Goal: Information Seeking & Learning: Learn about a topic

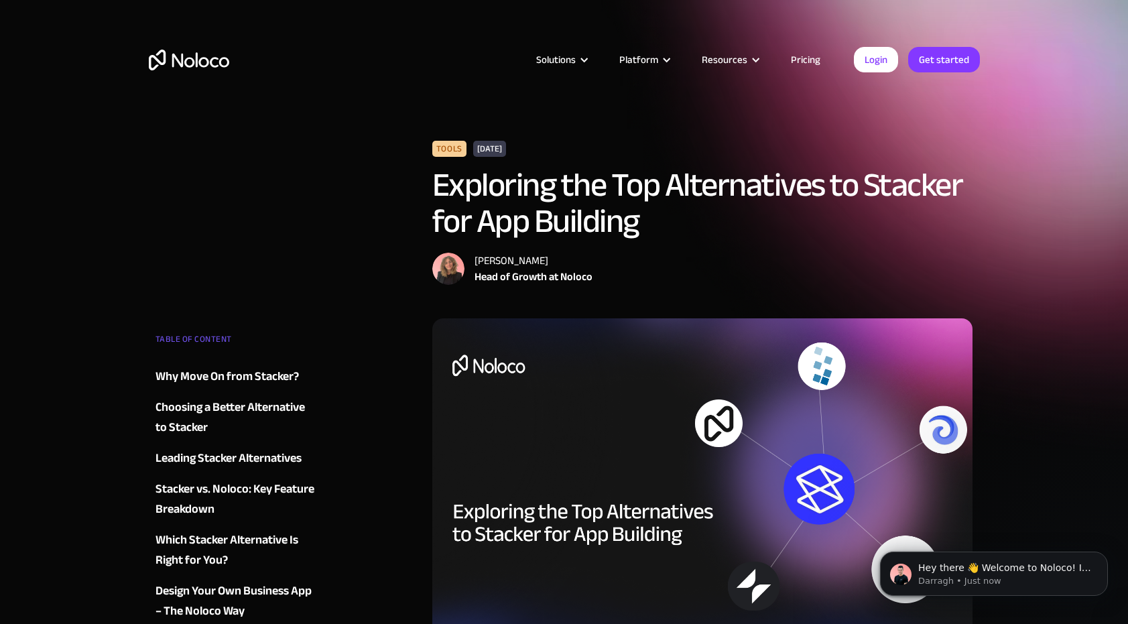
click at [808, 60] on link "Pricing" at bounding box center [805, 59] width 63 height 17
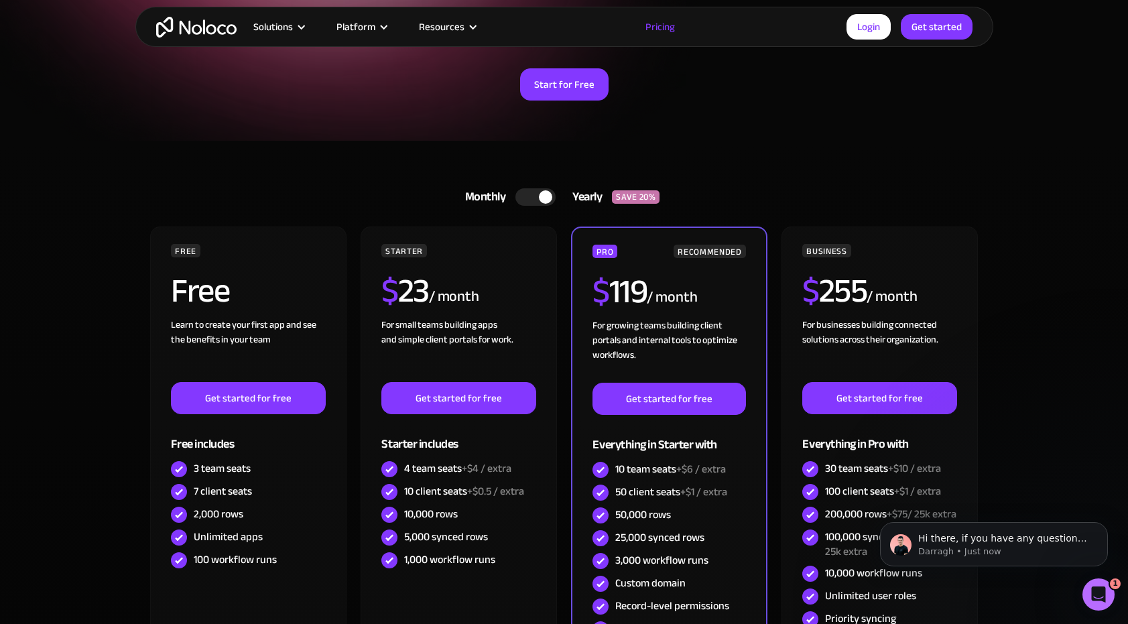
scroll to position [105, 0]
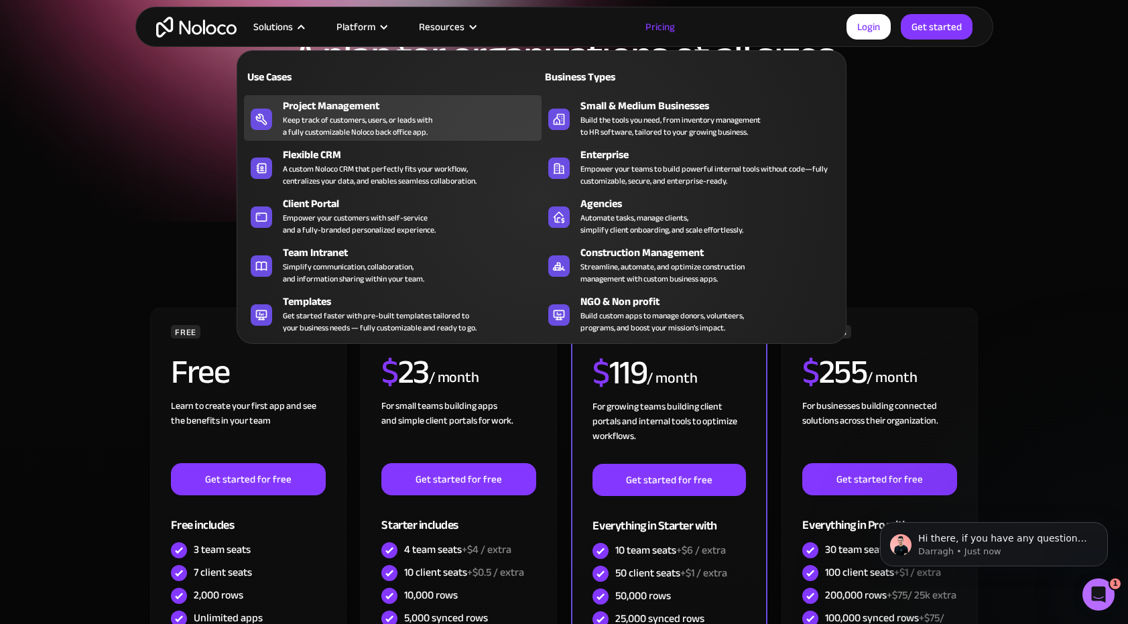
click at [291, 124] on div "Keep track of customers, users, or leads with a fully customizable Noloco back …" at bounding box center [357, 126] width 149 height 24
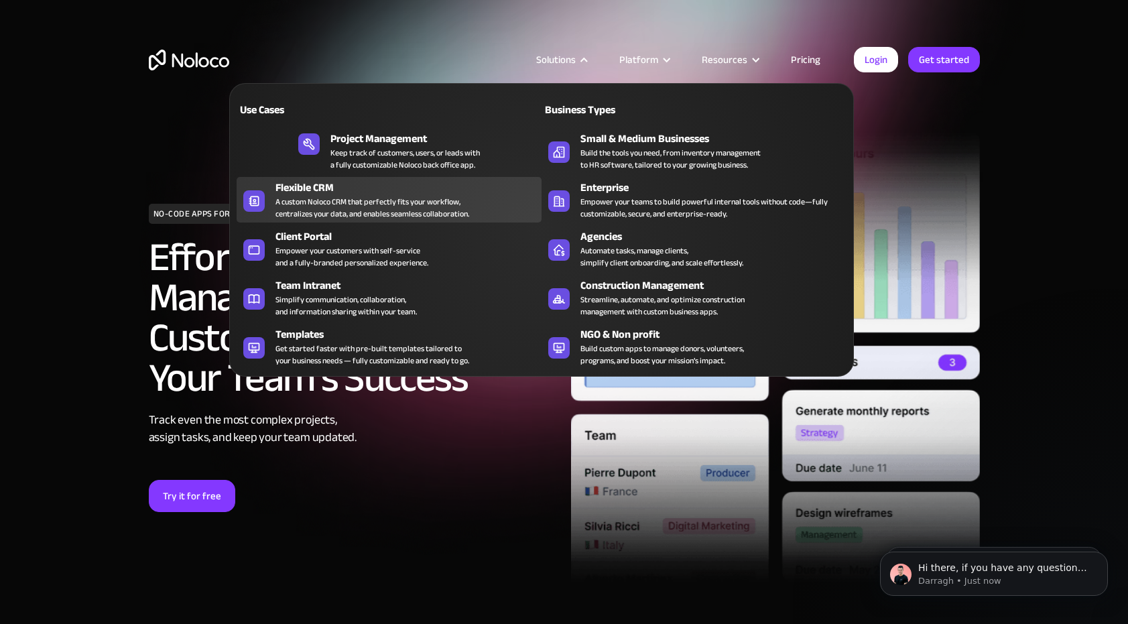
click at [354, 205] on div "A custom Noloco CRM that perfectly fits your workflow, centralizes your data, a…" at bounding box center [372, 208] width 194 height 24
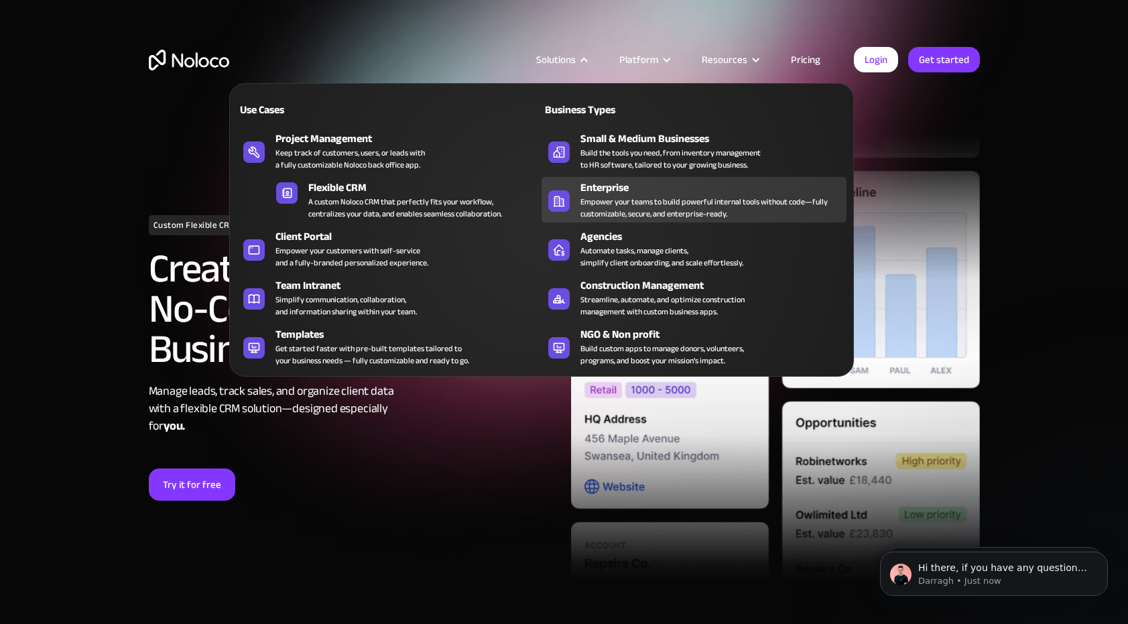
click at [600, 201] on div "Empower your teams to build powerful internal tools without code—fully customiz…" at bounding box center [709, 208] width 259 height 24
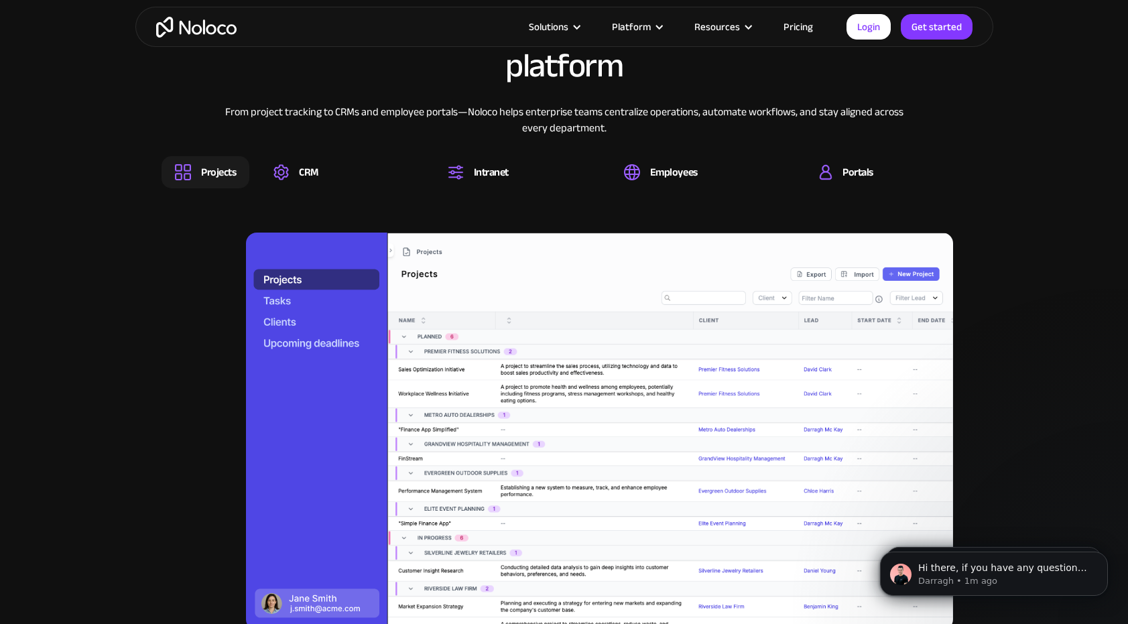
scroll to position [1241, 0]
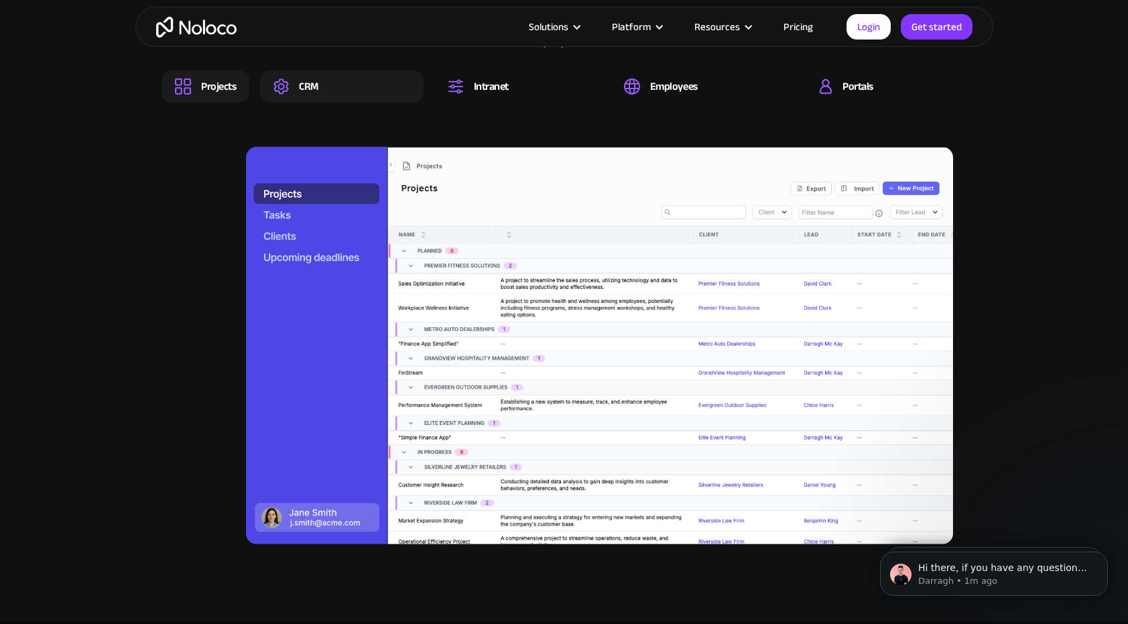
click at [305, 88] on div "CRM" at bounding box center [308, 86] width 19 height 15
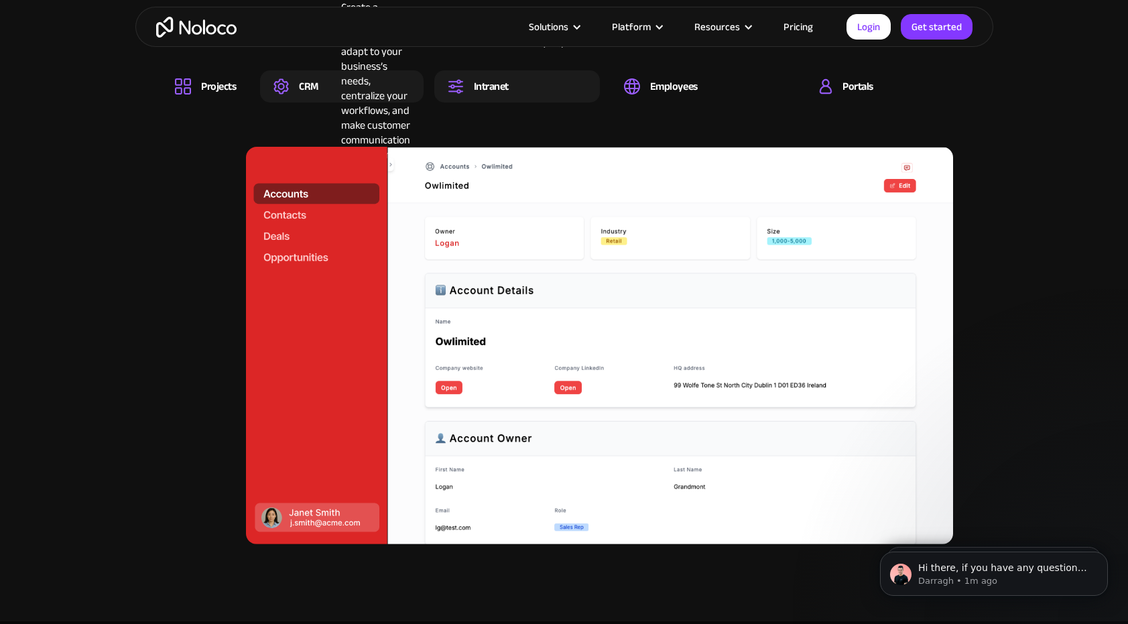
click at [495, 83] on div "Intranet" at bounding box center [491, 86] width 35 height 15
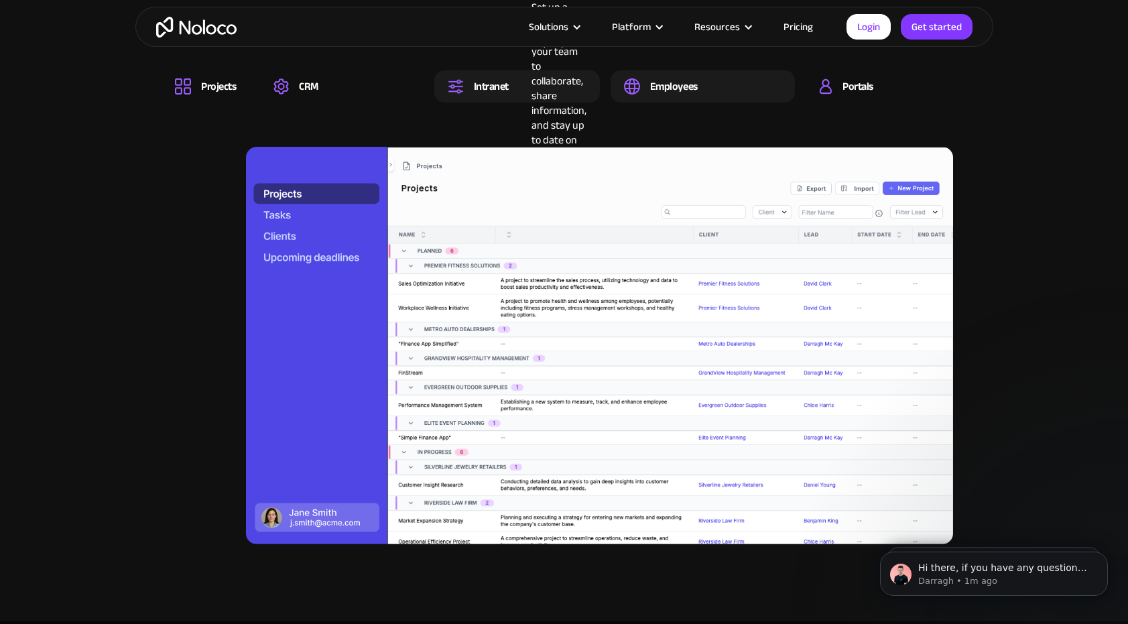
click at [679, 87] on div "Employees" at bounding box center [674, 86] width 48 height 15
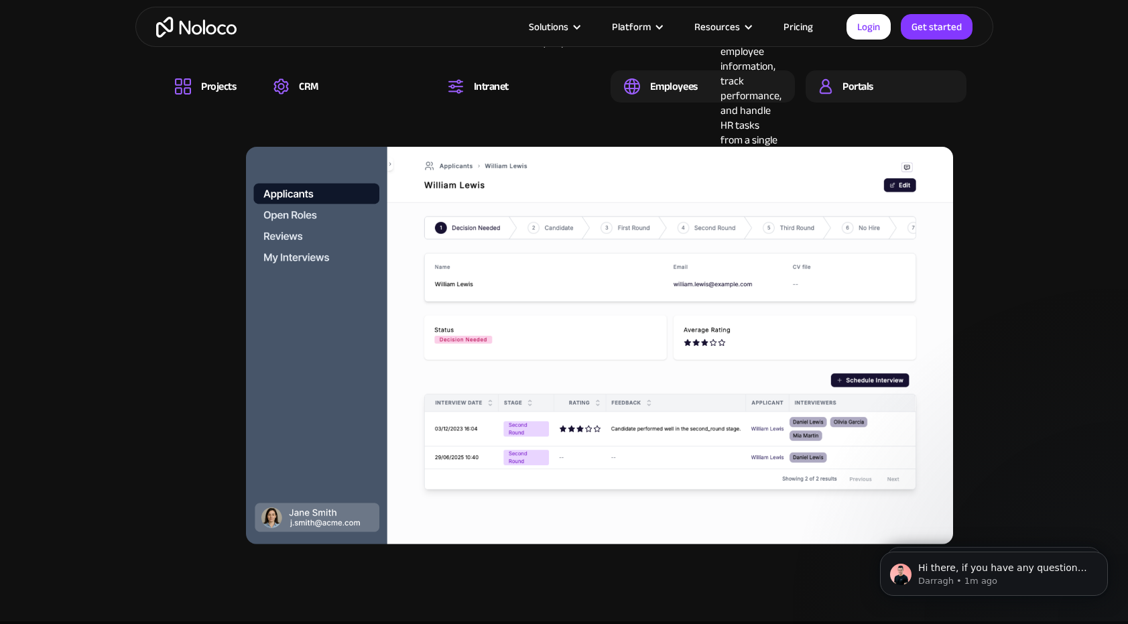
click at [875, 83] on div "Portals Build a secure, fully-branded, and personalized client portal that lets…" at bounding box center [885, 86] width 161 height 32
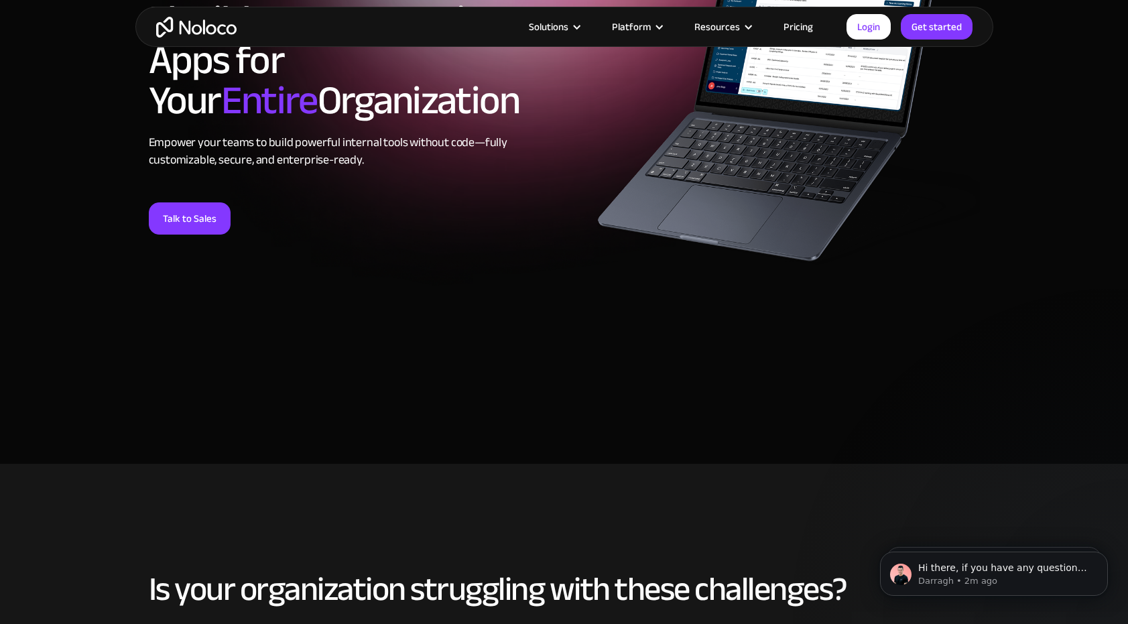
scroll to position [0, 0]
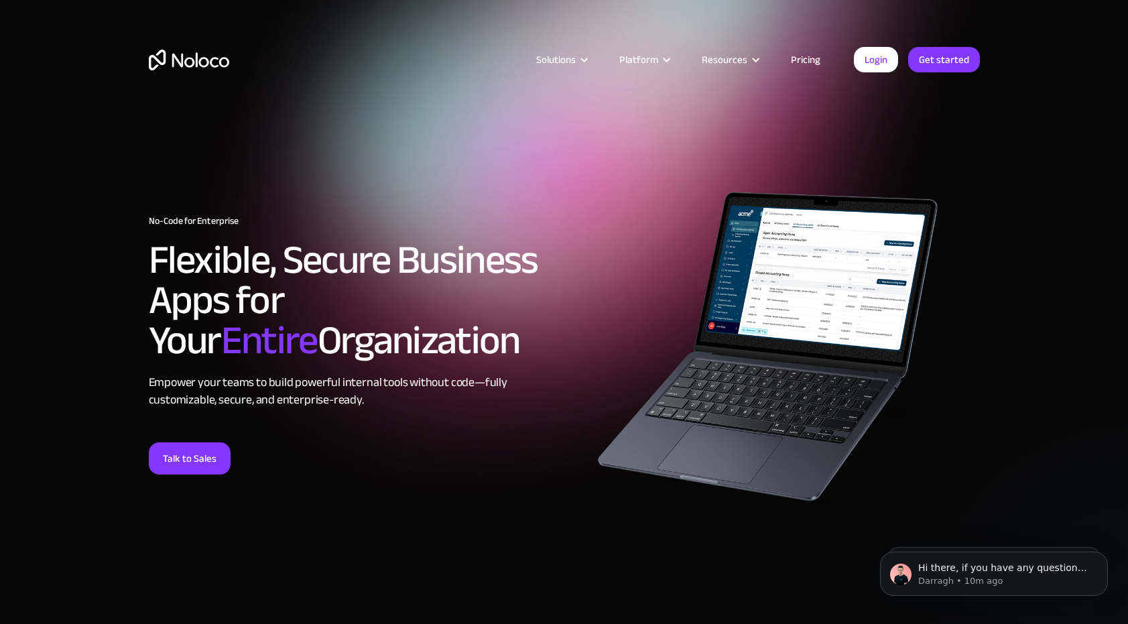
click at [198, 62] on img "home" at bounding box center [189, 60] width 80 height 21
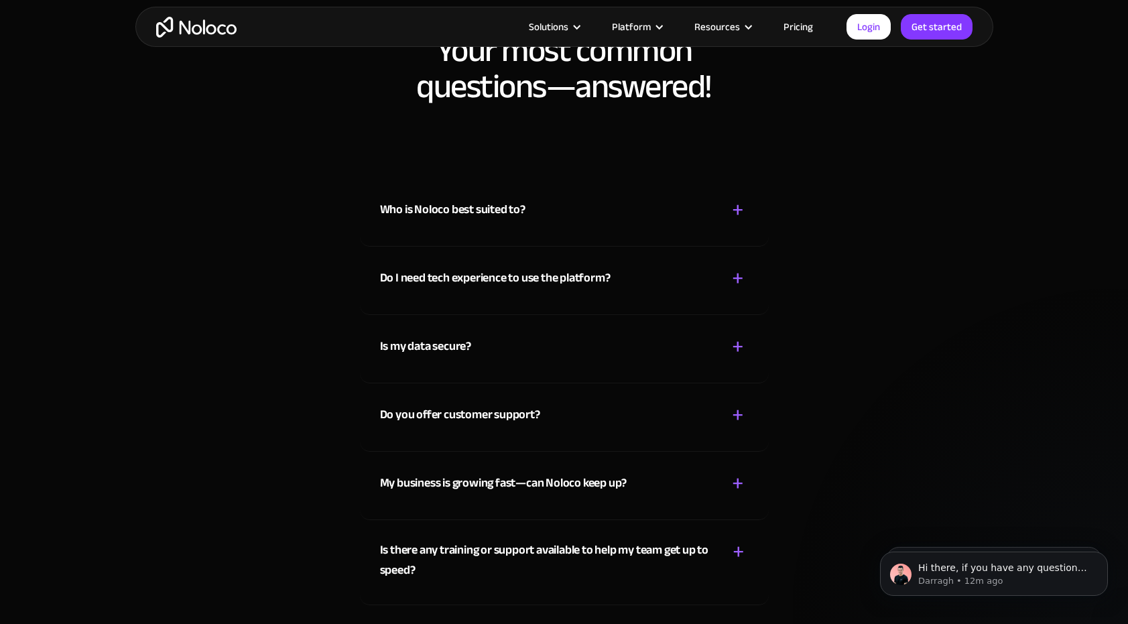
scroll to position [7254, 0]
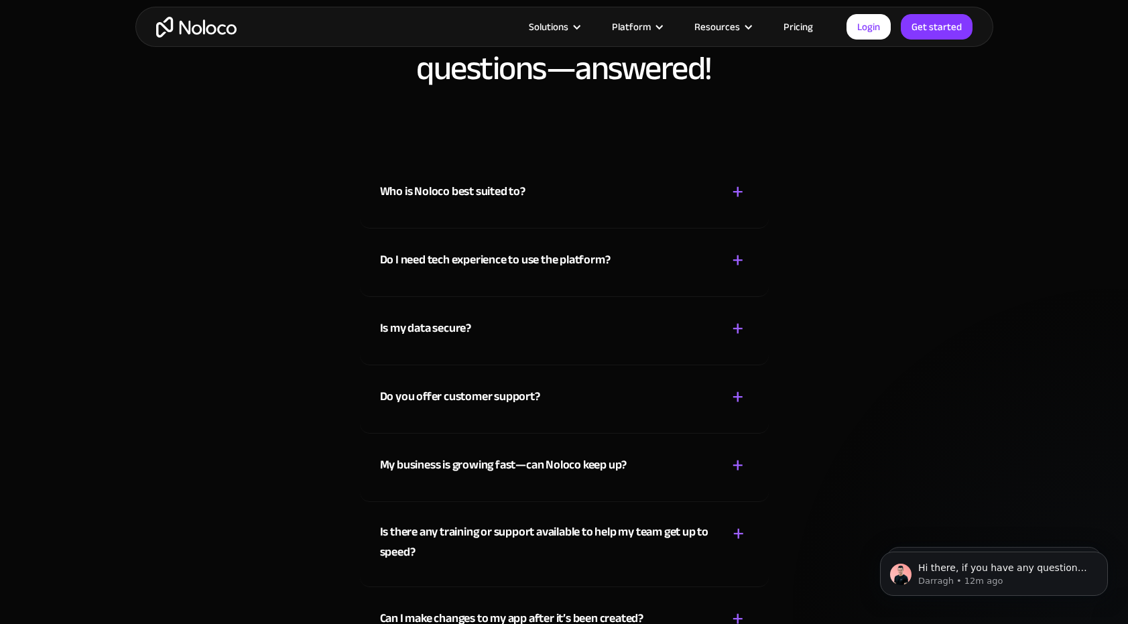
click at [504, 193] on div "Who is Noloco best suited to?" at bounding box center [452, 192] width 145 height 20
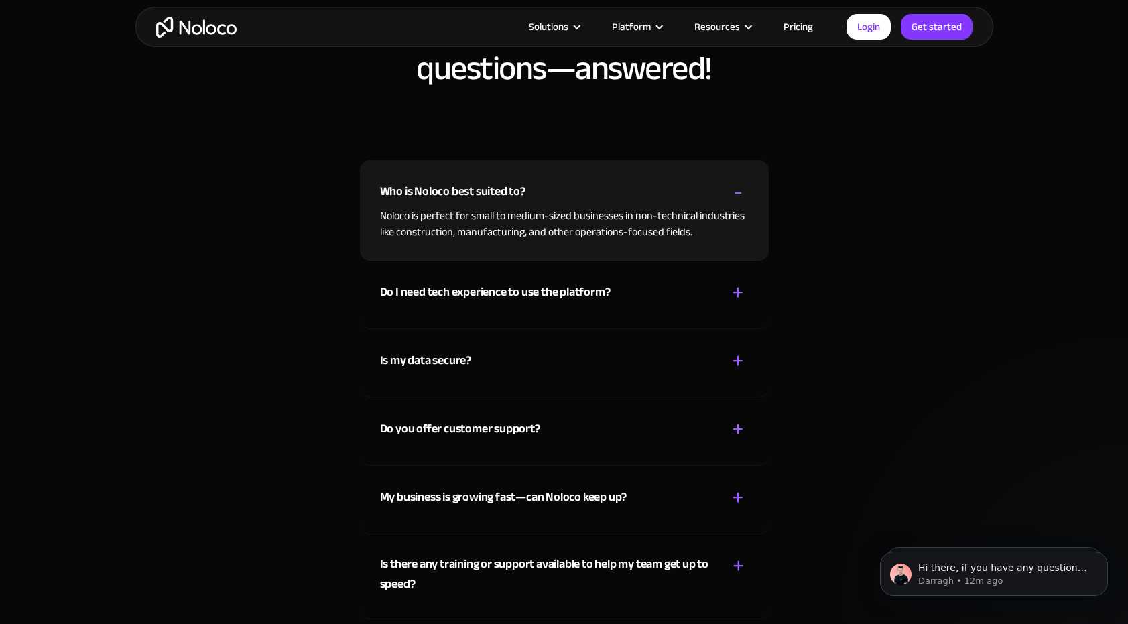
click at [504, 193] on div "Who is Noloco best suited to?" at bounding box center [452, 192] width 145 height 20
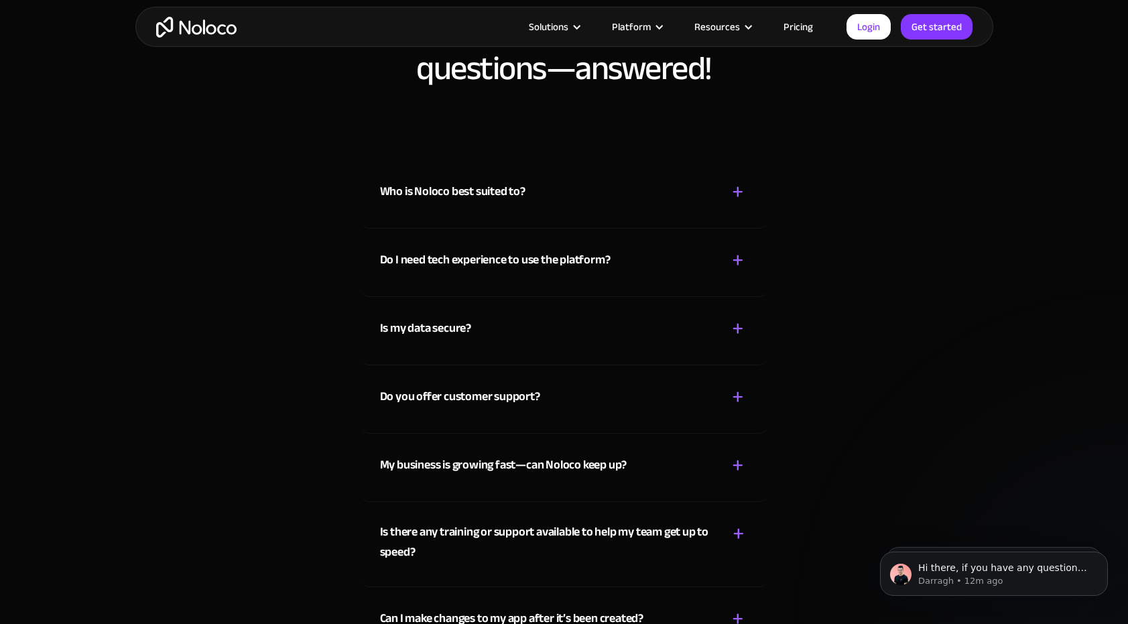
click at [487, 262] on div "Do I need tech experience to use the platform?" at bounding box center [495, 260] width 230 height 20
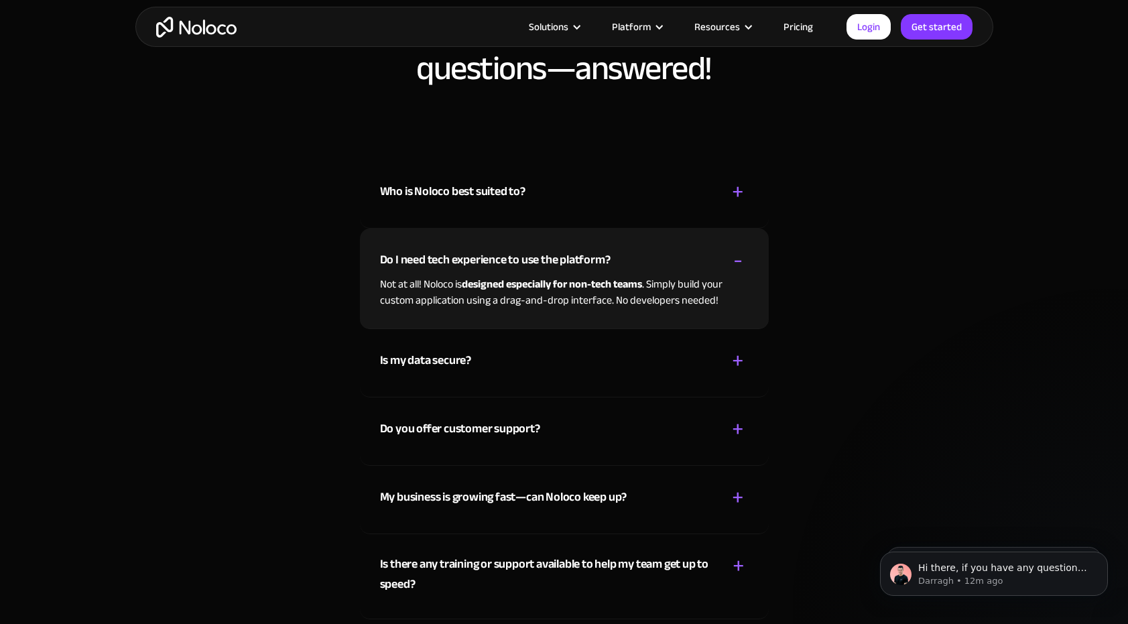
click at [487, 262] on div "Do I need tech experience to use the platform?" at bounding box center [495, 260] width 230 height 20
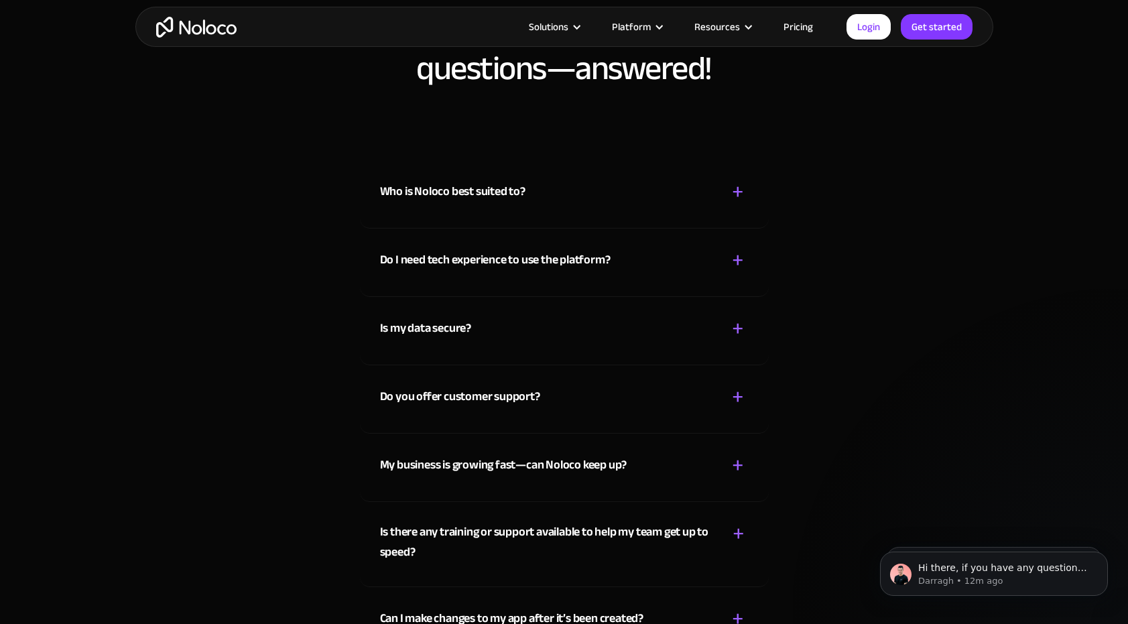
click at [458, 330] on div "Is my data secure?" at bounding box center [425, 328] width 91 height 20
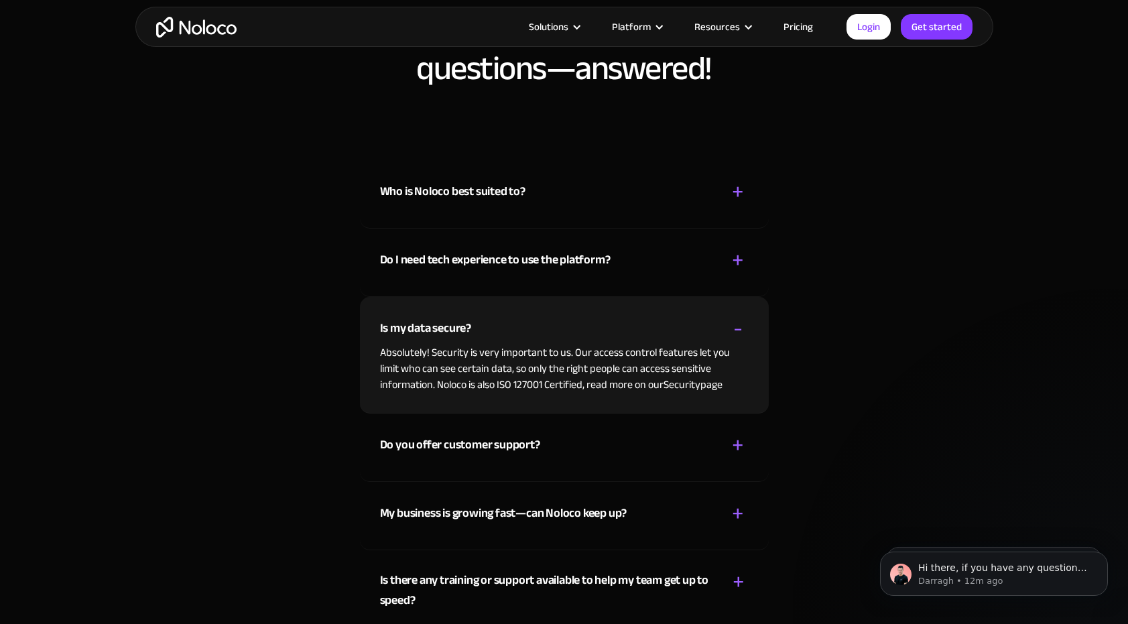
click at [458, 328] on div "Is my data secure?" at bounding box center [425, 328] width 91 height 20
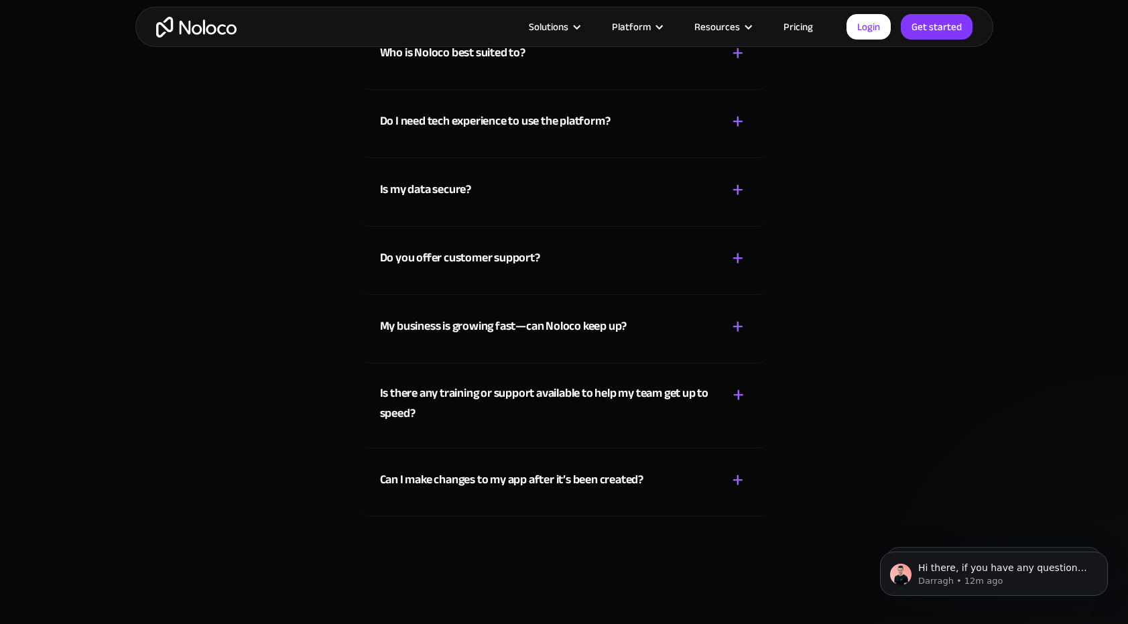
scroll to position [7407, 0]
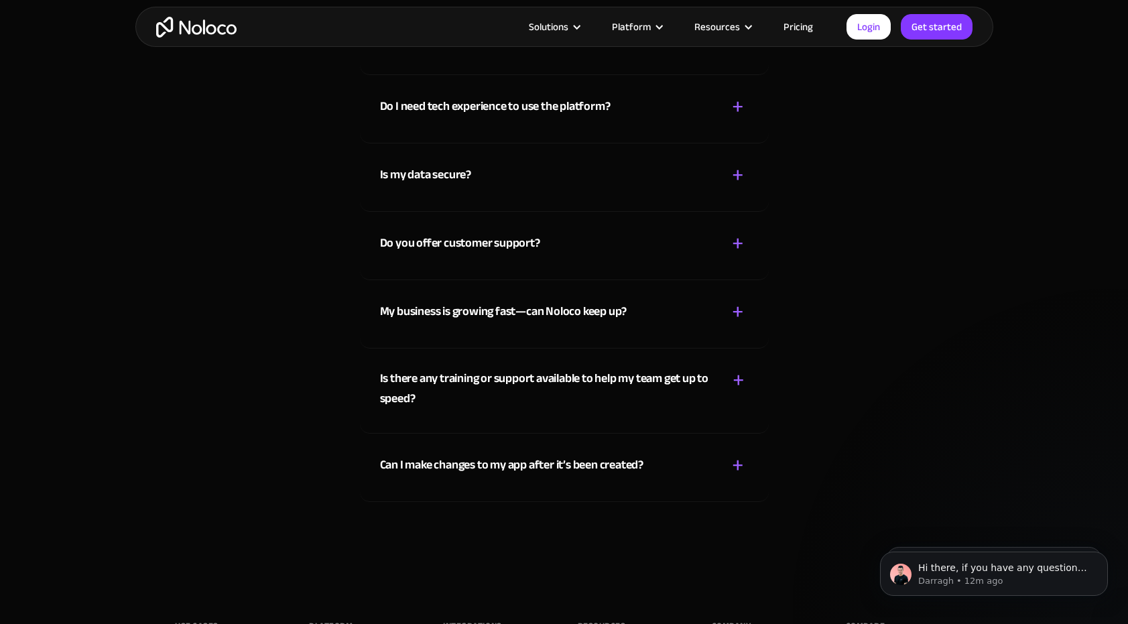
click at [426, 175] on div "Is my data secure?" at bounding box center [425, 175] width 91 height 20
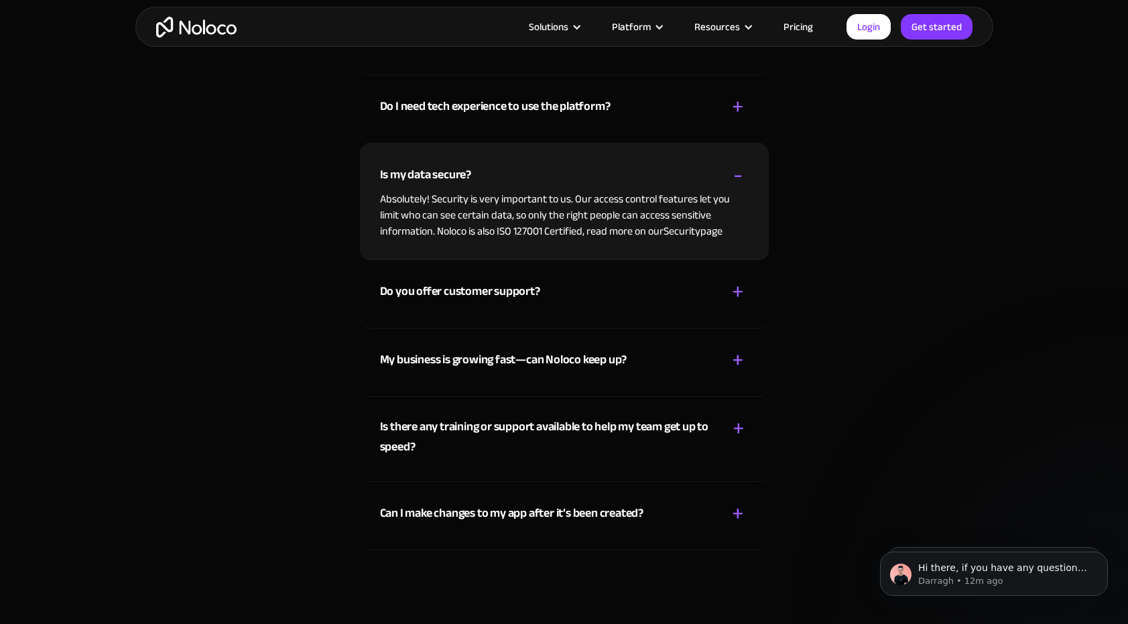
click at [426, 175] on div "Is my data secure?" at bounding box center [425, 175] width 91 height 20
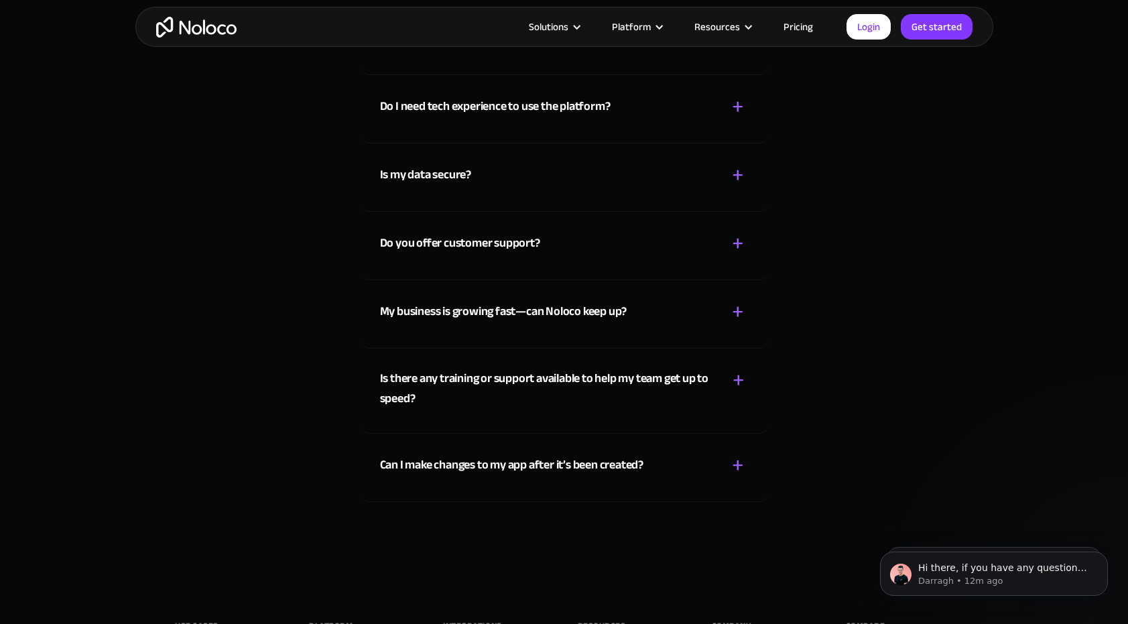
click at [422, 308] on div "My business is growing fast—can Noloco keep up?" at bounding box center [503, 311] width 247 height 20
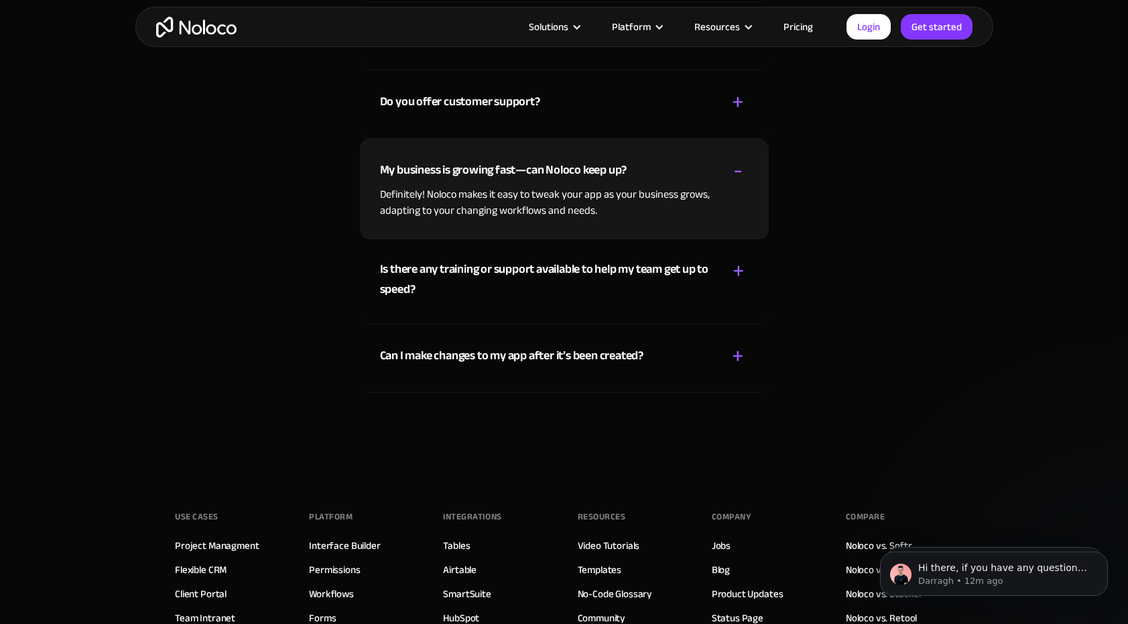
scroll to position [7550, 0]
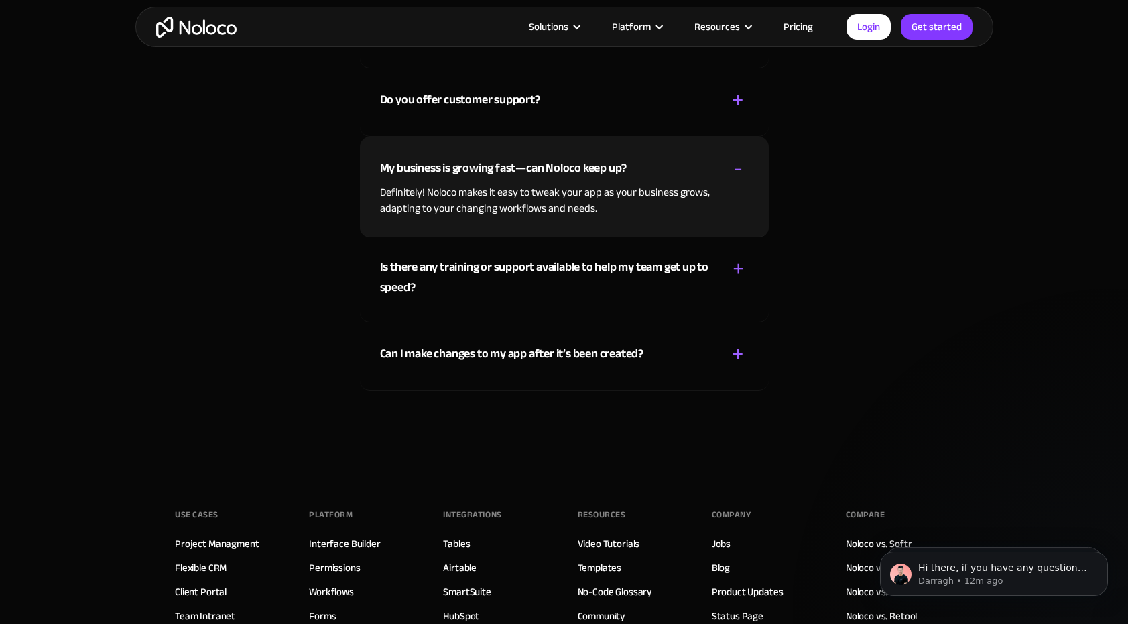
click at [421, 357] on div "Can I make changes to my app after it’s been created?" at bounding box center [511, 354] width 263 height 20
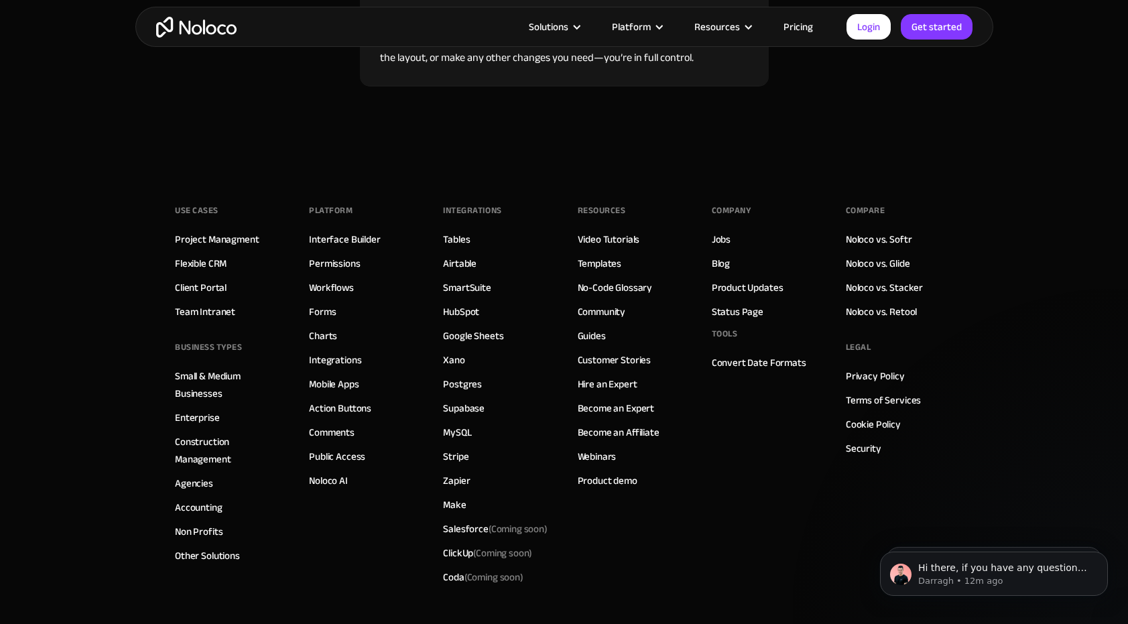
scroll to position [7856, 0]
click at [340, 405] on link "Action Buttons" at bounding box center [340, 405] width 62 height 17
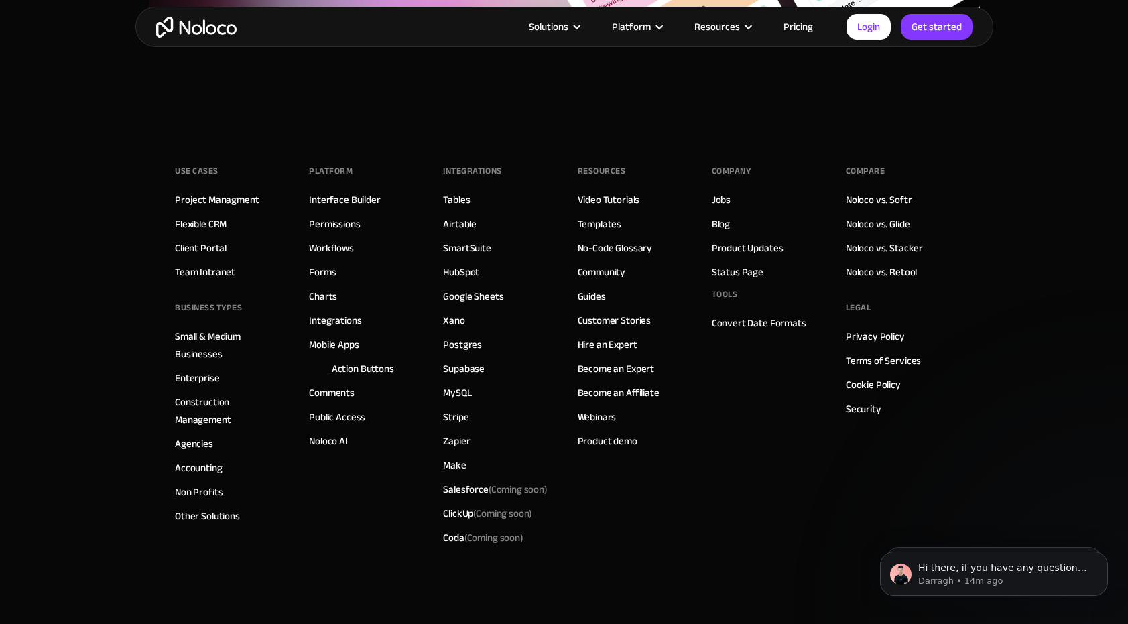
scroll to position [4878, 0]
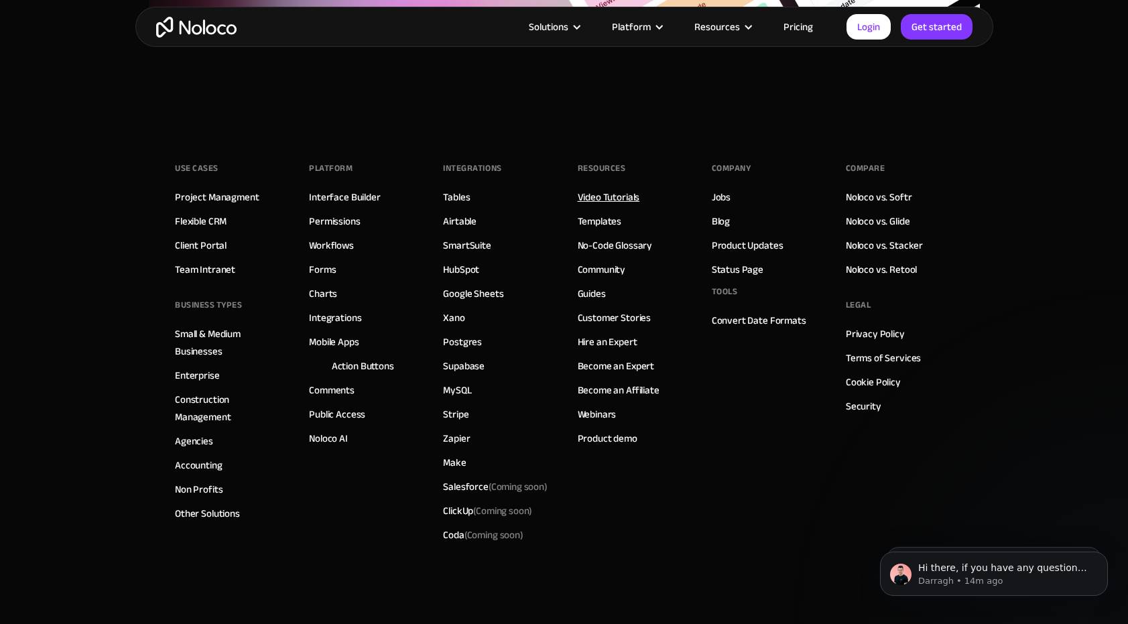
click at [606, 191] on link "Video Tutorials" at bounding box center [608, 196] width 62 height 17
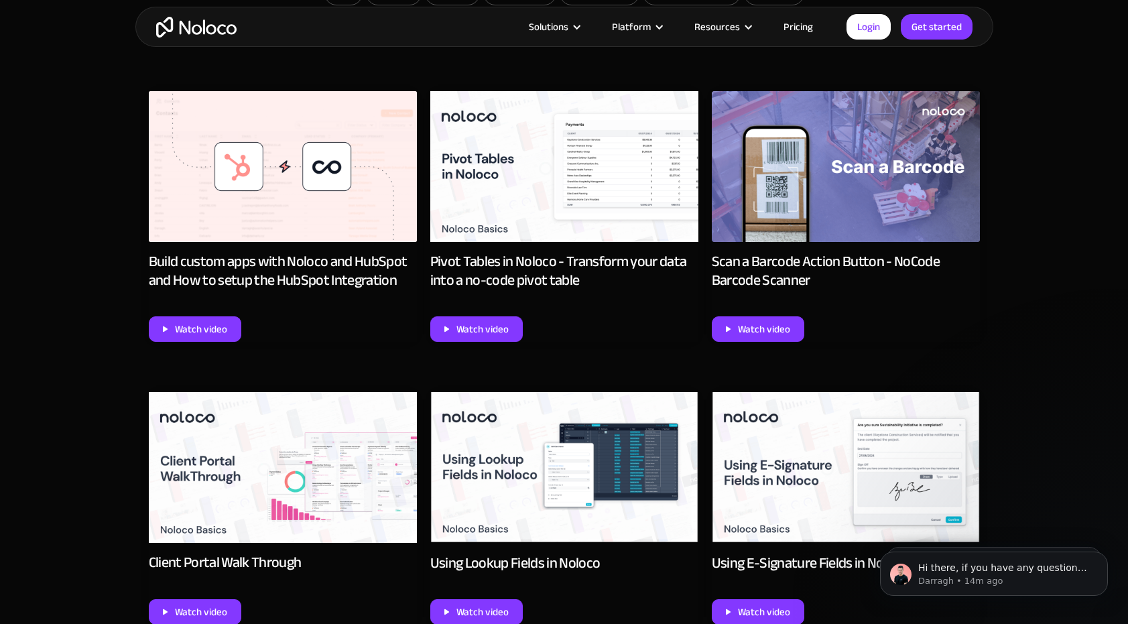
scroll to position [731, 0]
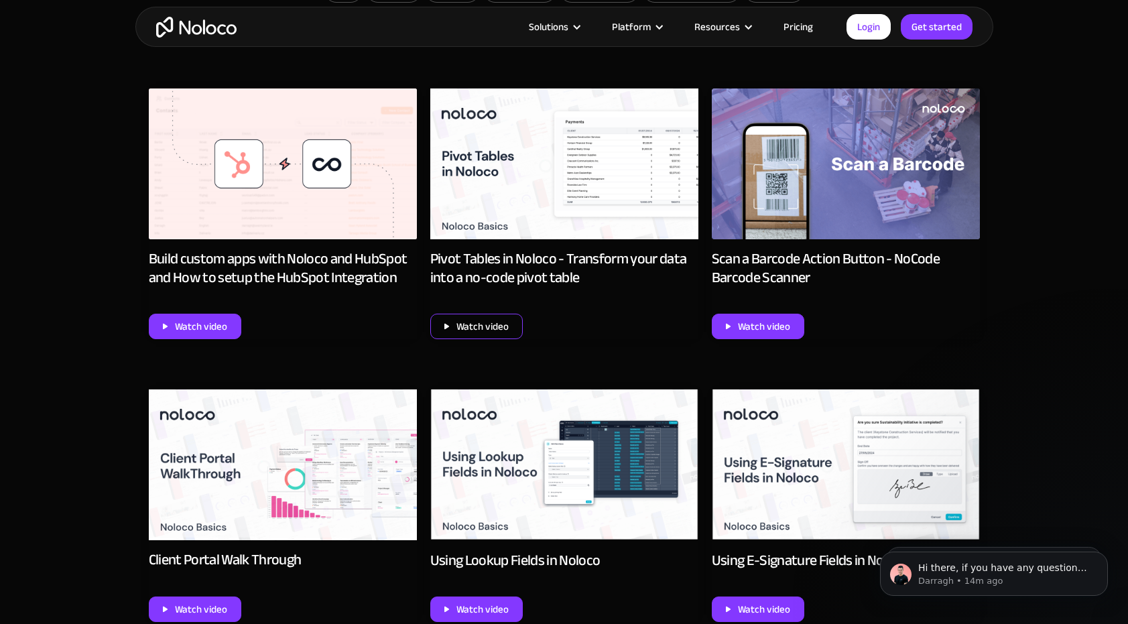
click at [484, 324] on div "Watch video" at bounding box center [482, 326] width 52 height 17
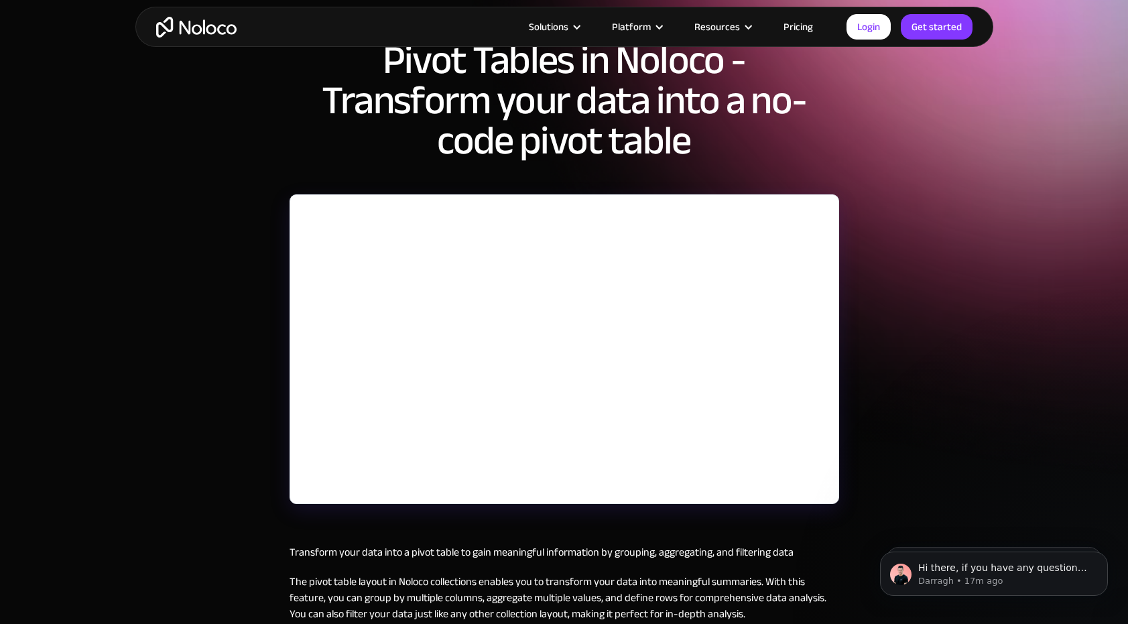
scroll to position [77, 0]
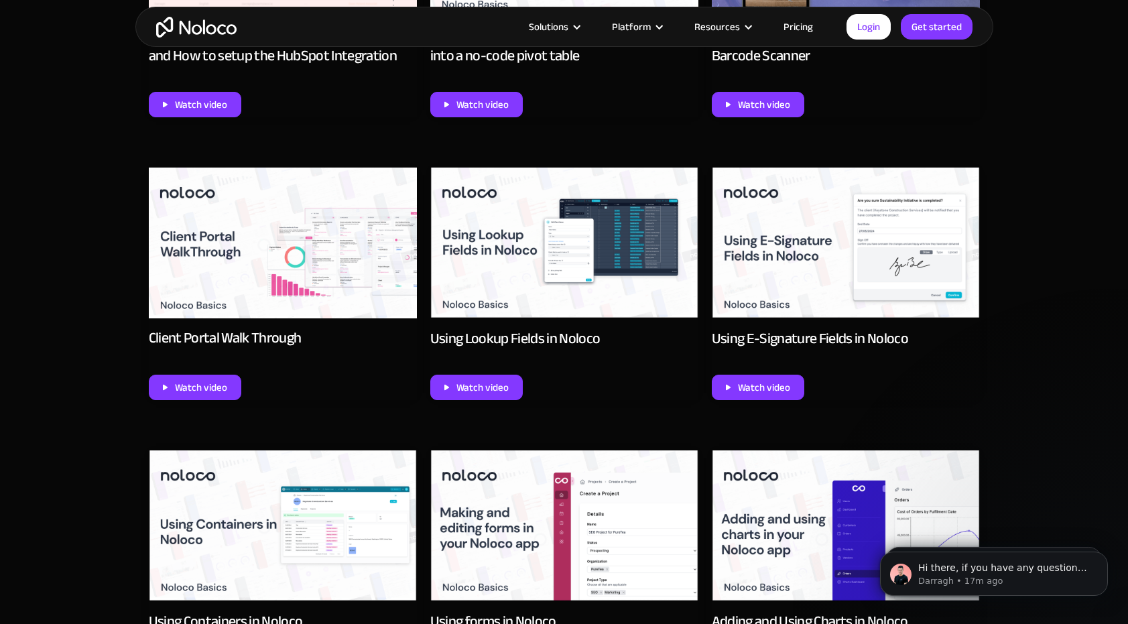
scroll to position [955, 0]
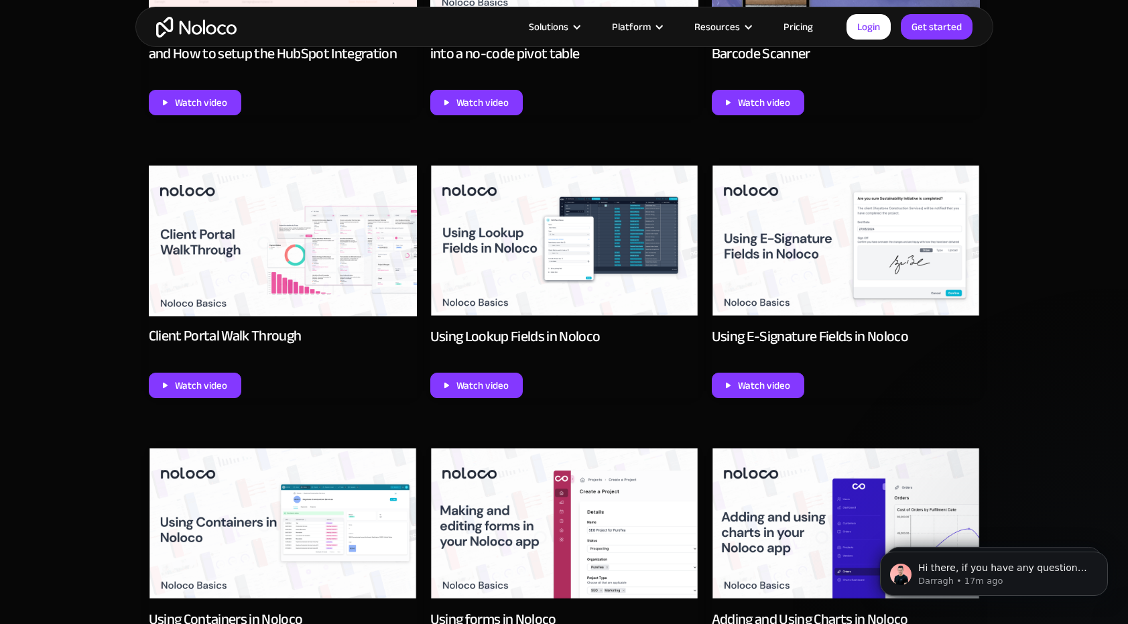
click at [229, 254] on img at bounding box center [283, 240] width 268 height 151
